Goal: Entertainment & Leisure: Consume media (video, audio)

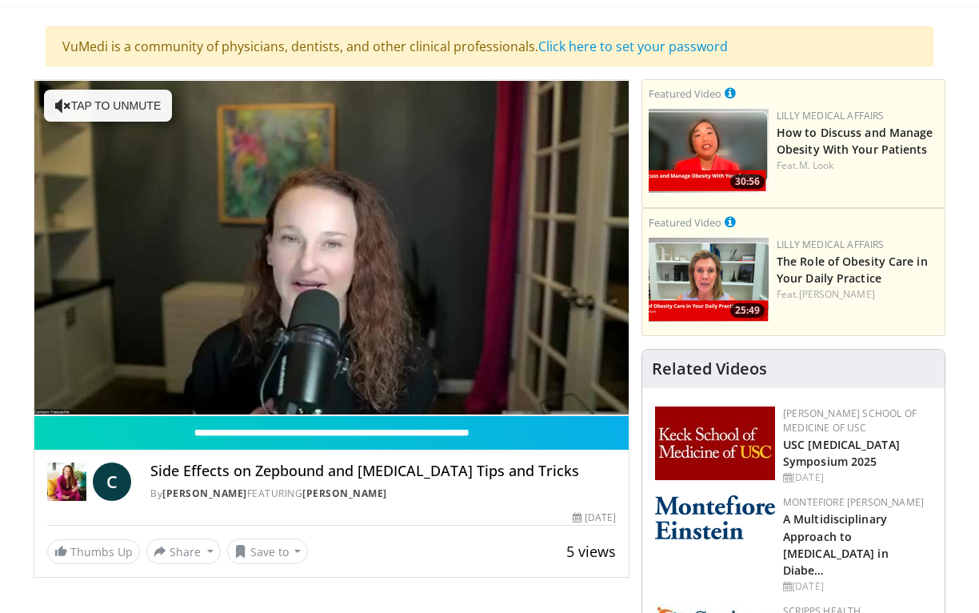
scroll to position [95, 0]
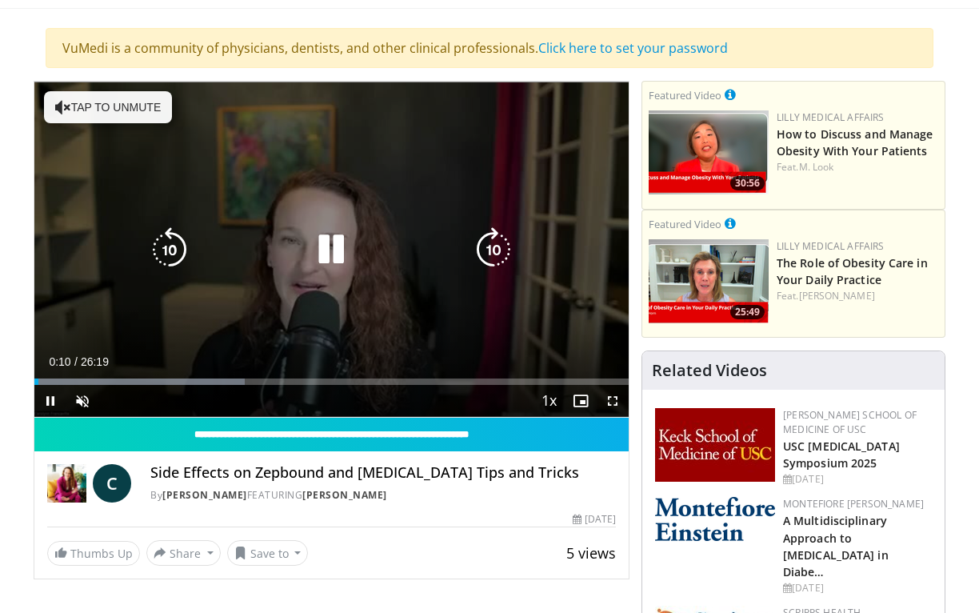
click at [74, 110] on button "Tap to unmute" at bounding box center [108, 107] width 128 height 32
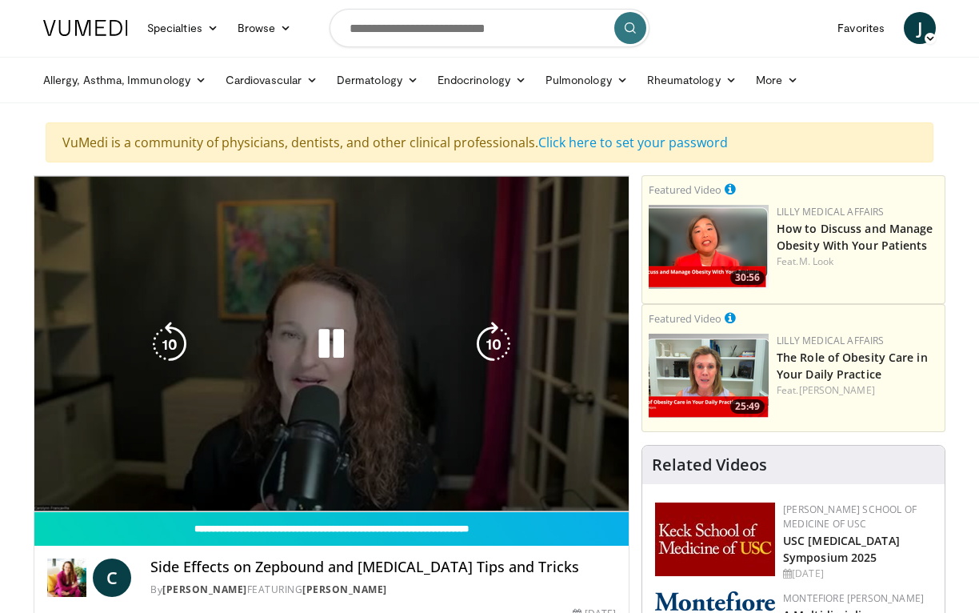
scroll to position [0, 0]
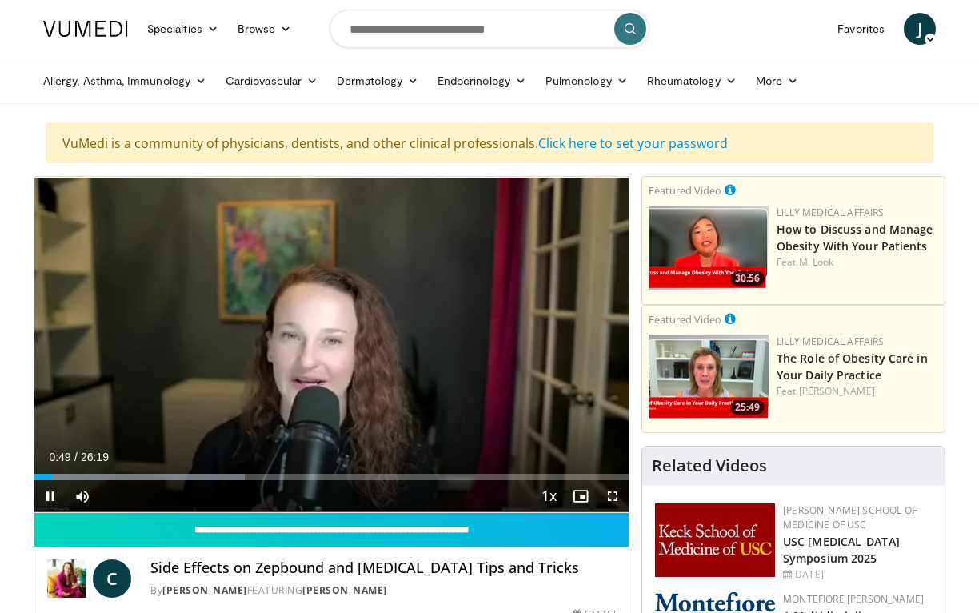
click at [612, 497] on span "Video Player" at bounding box center [613, 496] width 32 height 32
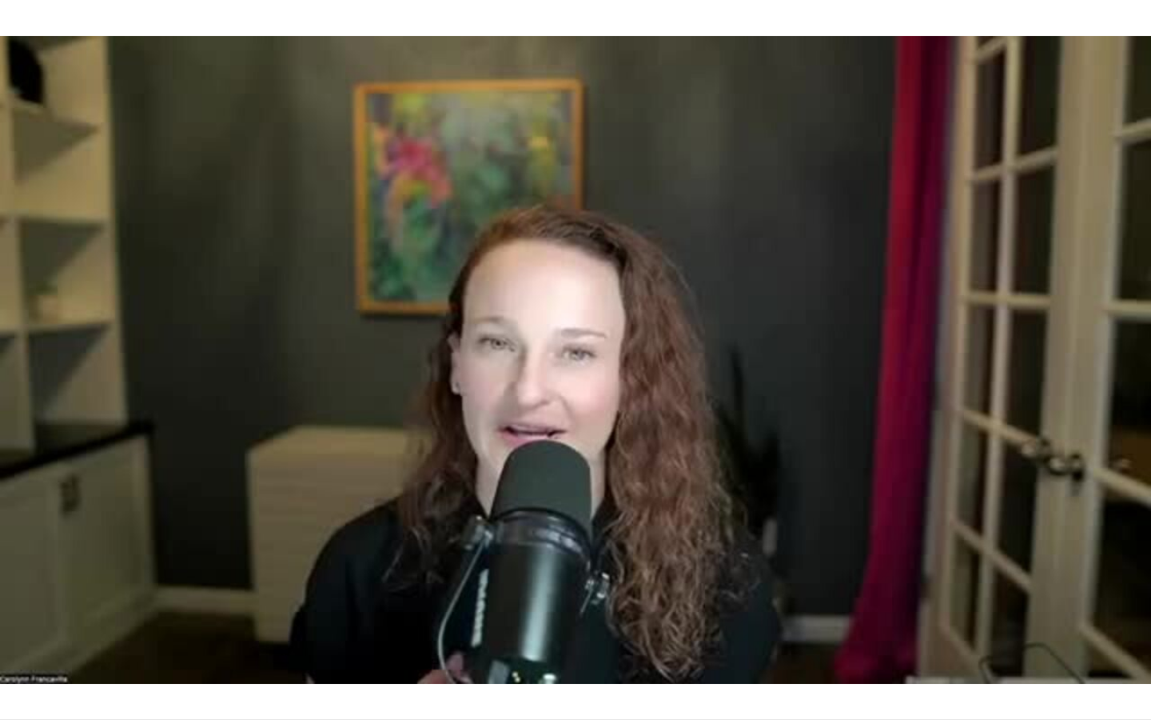
click at [932, 592] on div "10 seconds Tap to unmute" at bounding box center [575, 359] width 1151 height 719
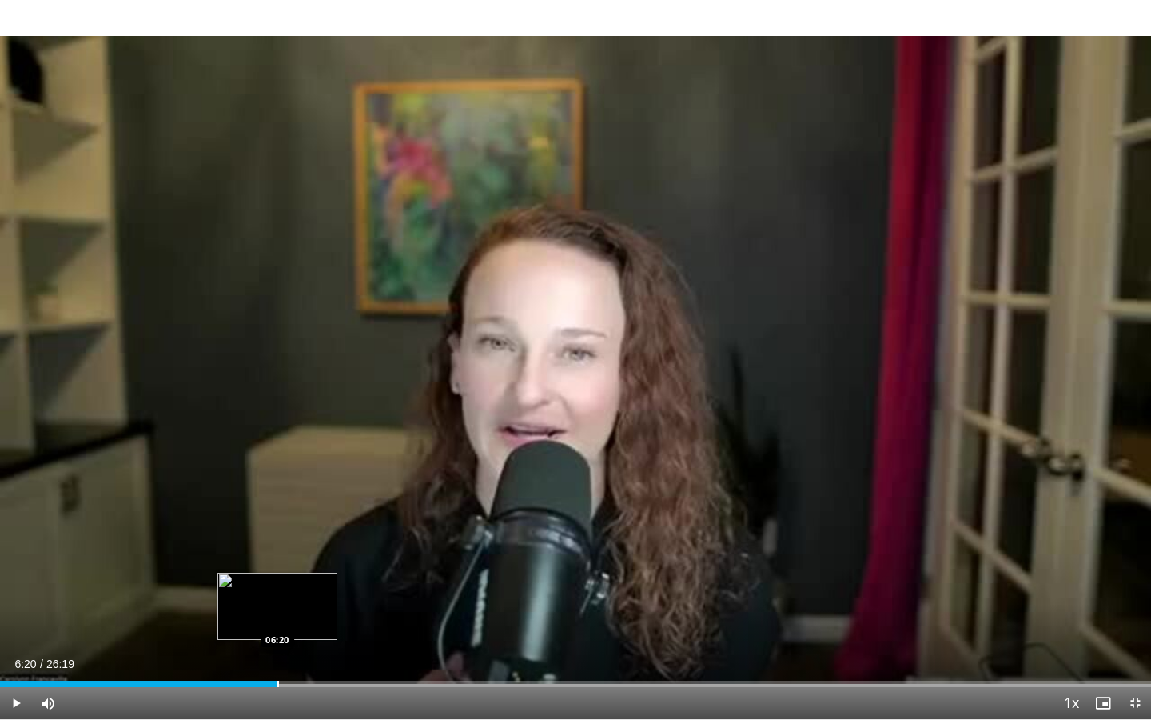
drag, startPoint x: 294, startPoint y: 683, endPoint x: 277, endPoint y: 684, distance: 16.9
click at [277, 612] on div "Progress Bar" at bounding box center [278, 683] width 2 height 6
click at [420, 612] on video-js "**********" at bounding box center [575, 360] width 1151 height 720
click at [15, 612] on span "Video Player" at bounding box center [16, 703] width 32 height 32
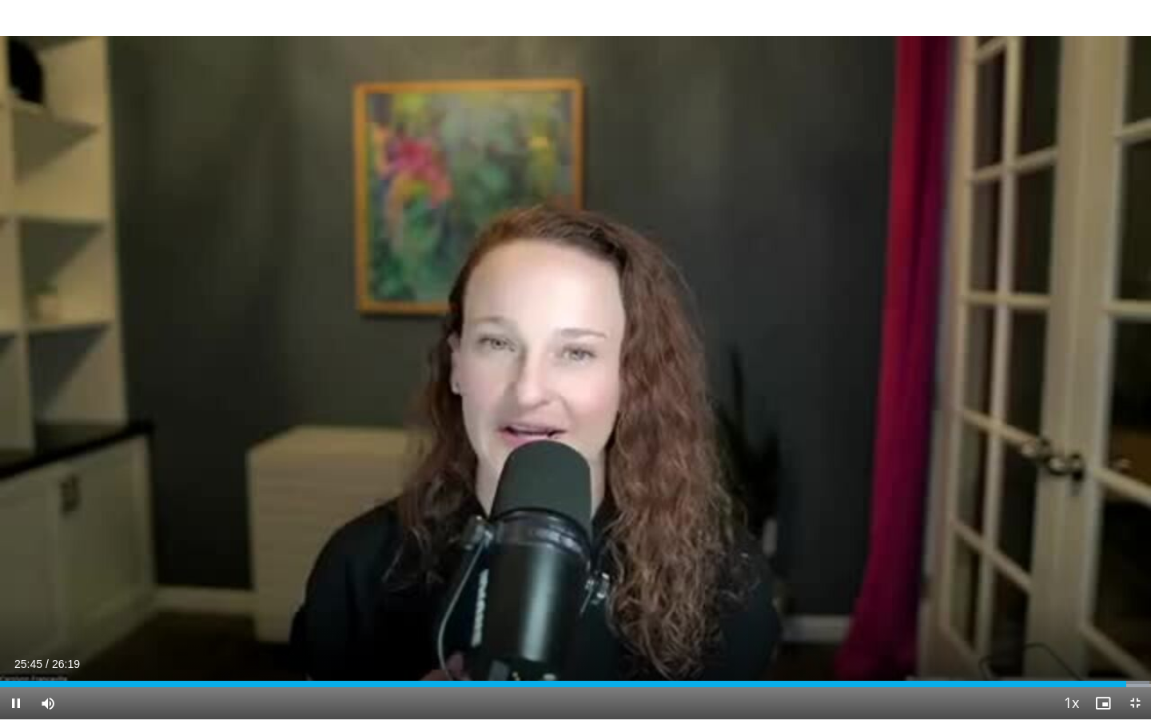
click at [978, 612] on span "Video Player" at bounding box center [1135, 703] width 32 height 32
